Goal: Task Accomplishment & Management: Use online tool/utility

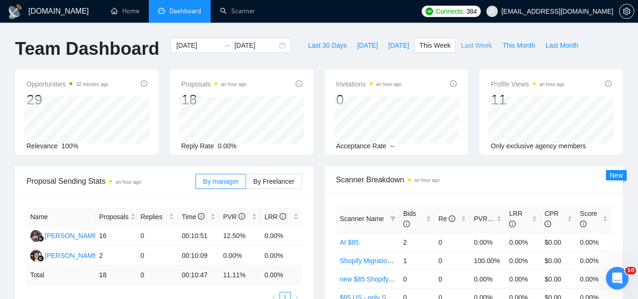
click at [464, 39] on button "Last Week" at bounding box center [476, 45] width 42 height 15
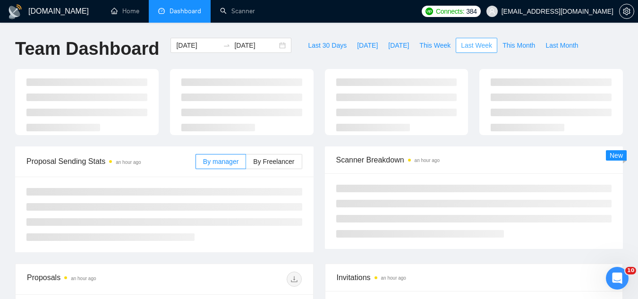
type input "[DATE]"
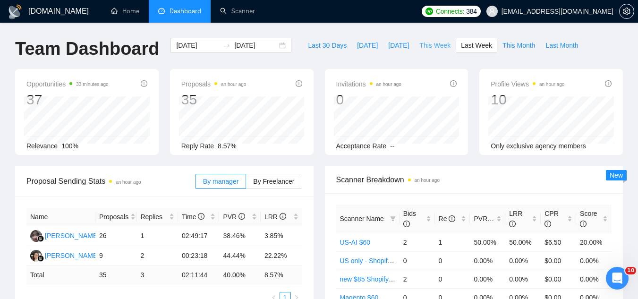
click at [426, 46] on span "This Week" at bounding box center [434, 45] width 31 height 10
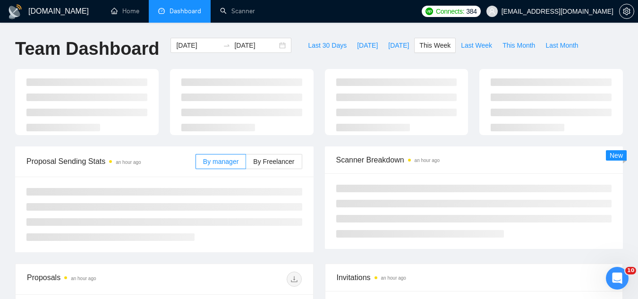
type input "[DATE]"
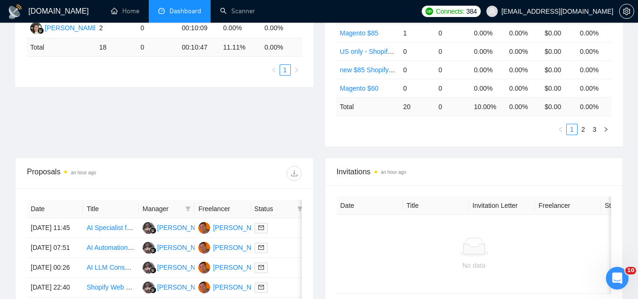
scroll to position [142, 0]
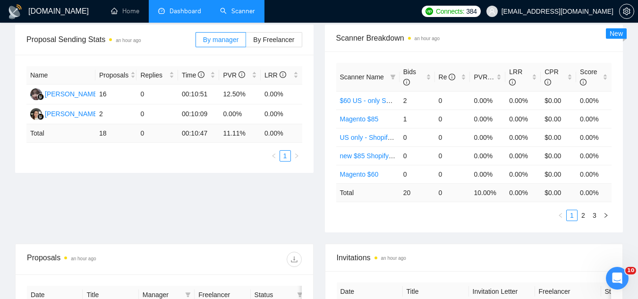
click at [238, 15] on link "Scanner" at bounding box center [237, 11] width 35 height 8
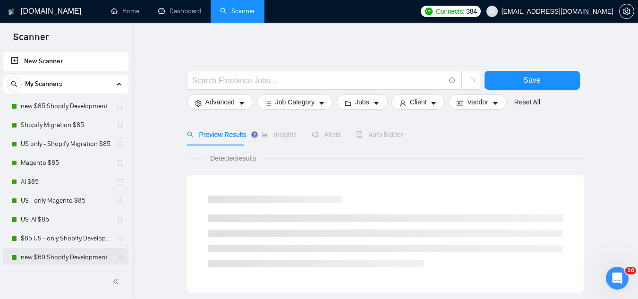
click at [79, 255] on link "new $60 Shopify Development" at bounding box center [66, 257] width 90 height 19
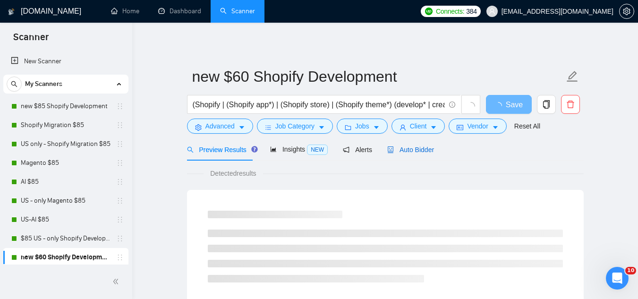
click at [406, 151] on span "Auto Bidder" at bounding box center [410, 150] width 47 height 8
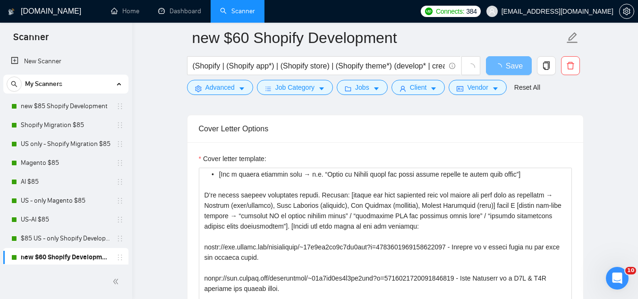
scroll to position [125, 0]
